Goal: Use online tool/utility: Use online tool/utility

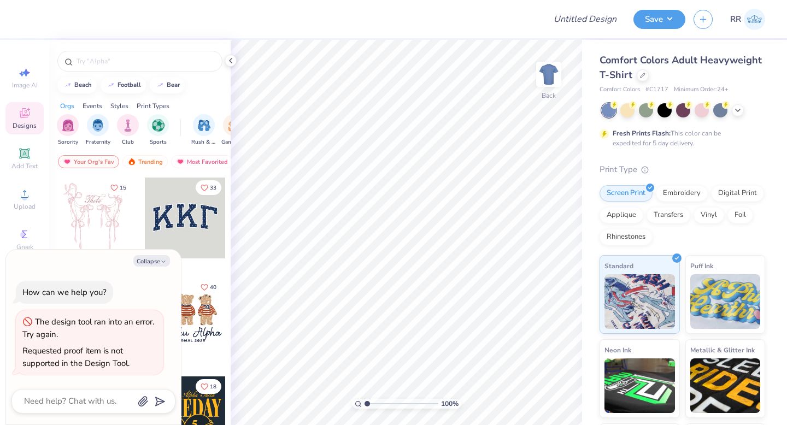
click at [232, 60] on icon at bounding box center [230, 60] width 9 height 9
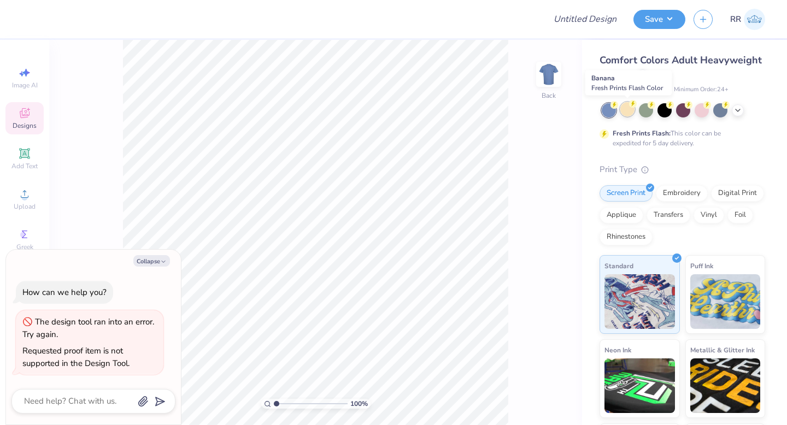
click at [630, 109] on div at bounding box center [627, 109] width 14 height 14
click at [738, 111] on icon at bounding box center [737, 109] width 9 height 9
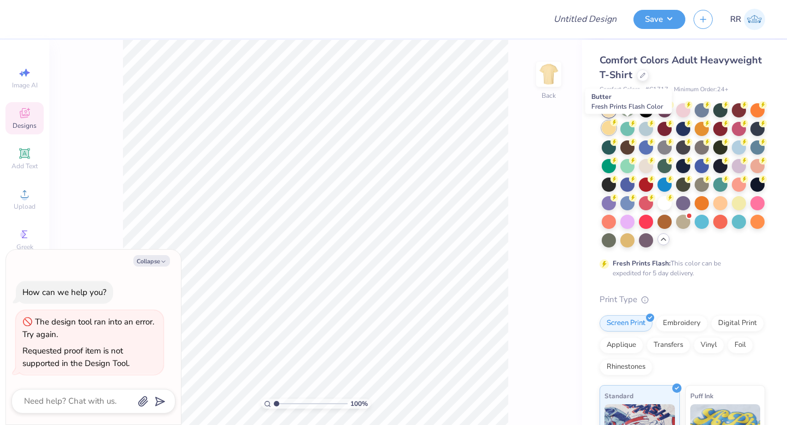
click at [616, 128] on div at bounding box center [609, 128] width 14 height 14
type textarea "x"
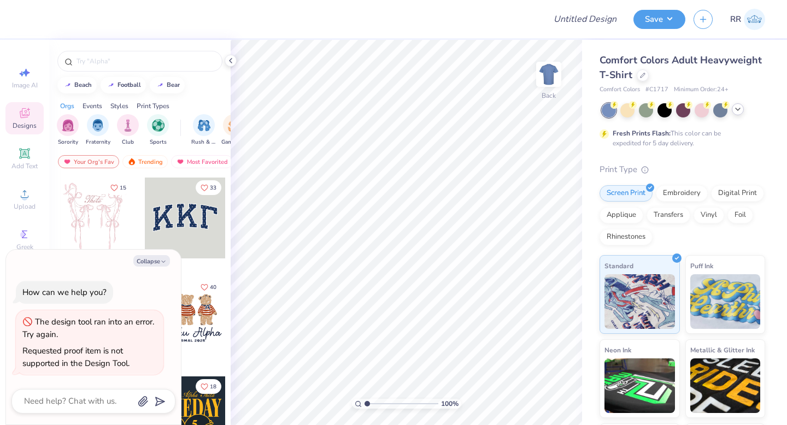
click at [737, 110] on icon at bounding box center [737, 109] width 9 height 9
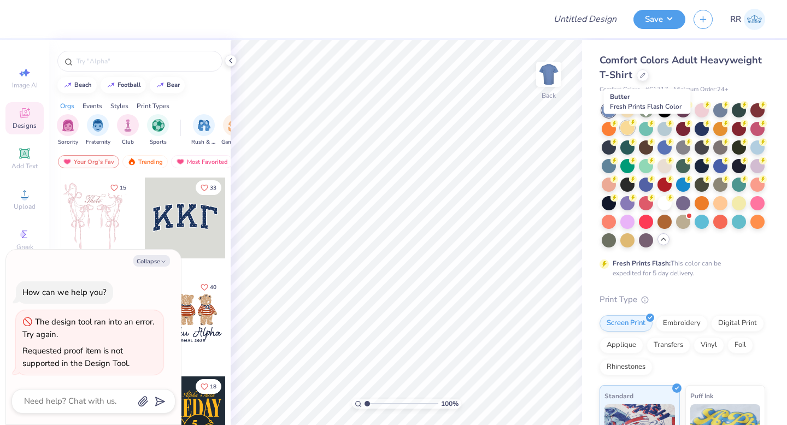
click at [634, 128] on div at bounding box center [627, 128] width 14 height 14
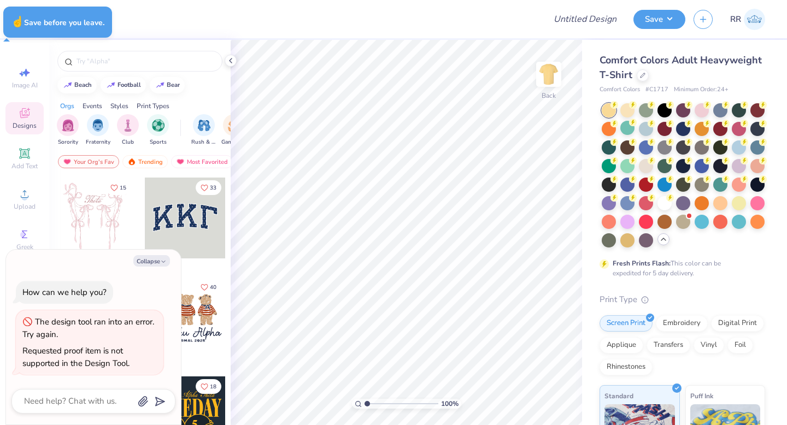
type textarea "x"
